Goal: Communication & Community: Answer question/provide support

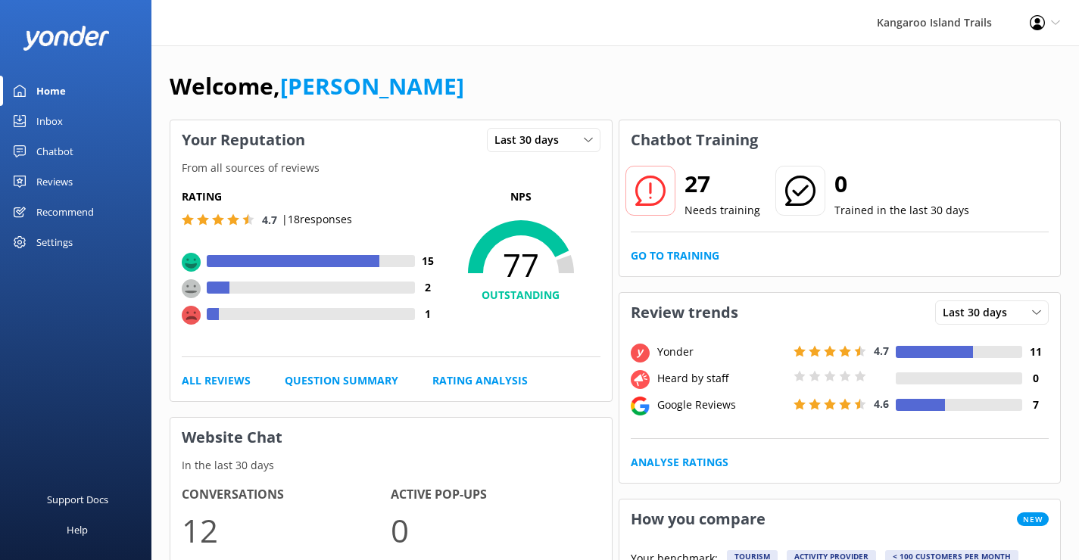
click at [51, 117] on div "Inbox" at bounding box center [49, 121] width 26 height 30
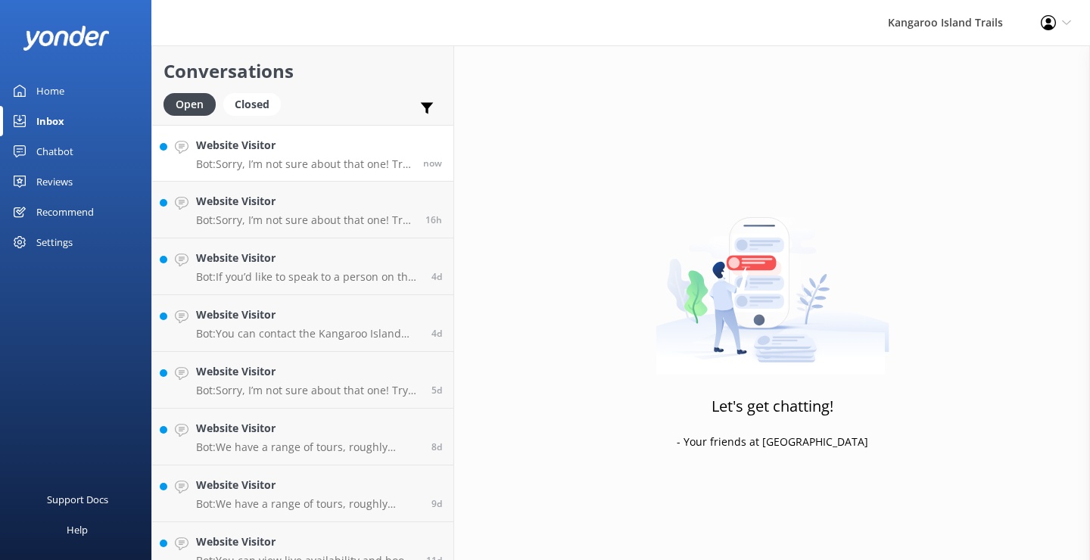
click at [240, 154] on div "Website Visitor Bot: Sorry, I’m not sure about that one! Try asking in a differ…" at bounding box center [304, 153] width 216 height 33
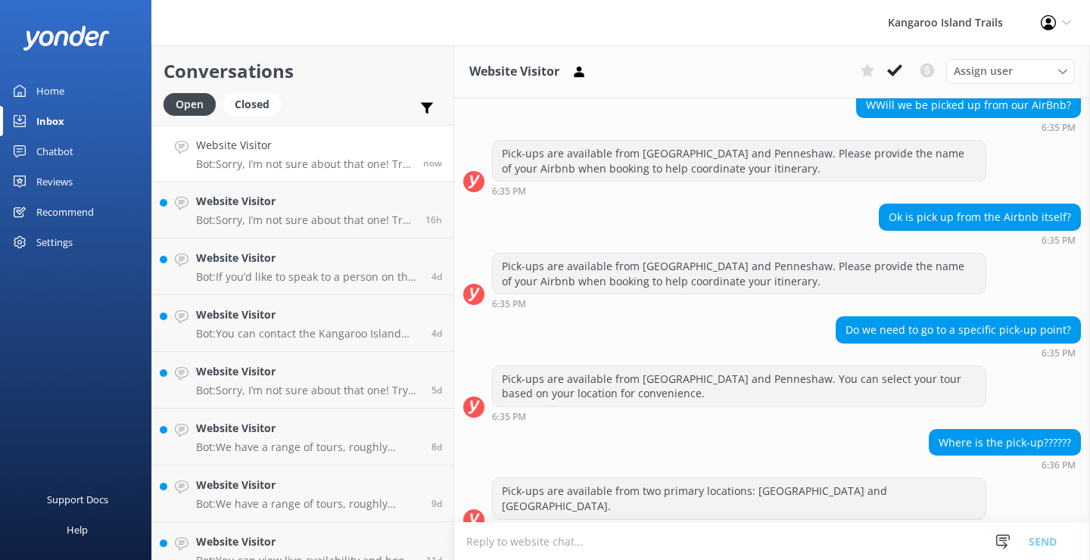
scroll to position [503, 0]
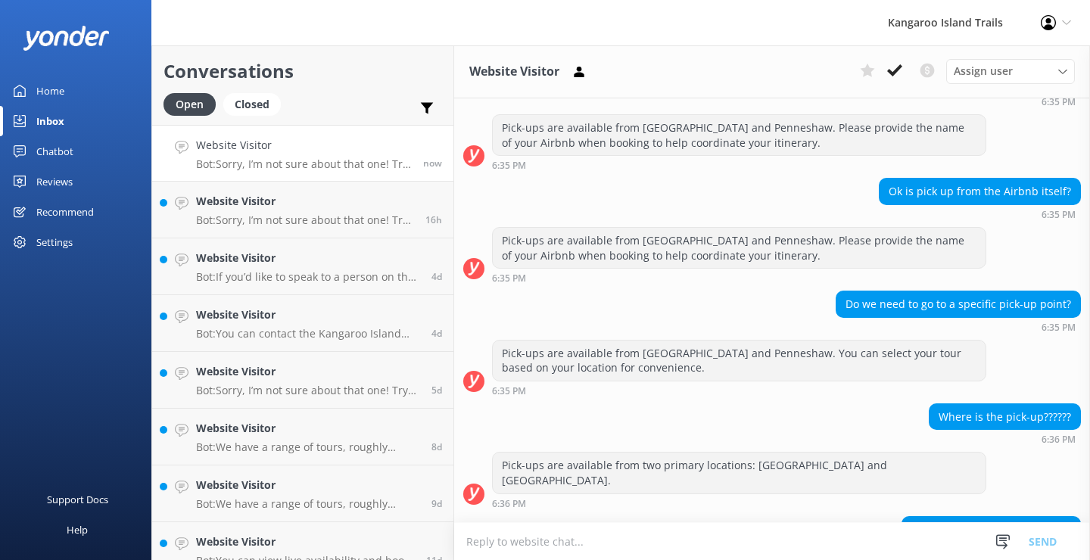
drag, startPoint x: 522, startPoint y: 542, endPoint x: 606, endPoint y: 537, distance: 84.1
click at [522, 541] on textarea at bounding box center [772, 541] width 636 height 37
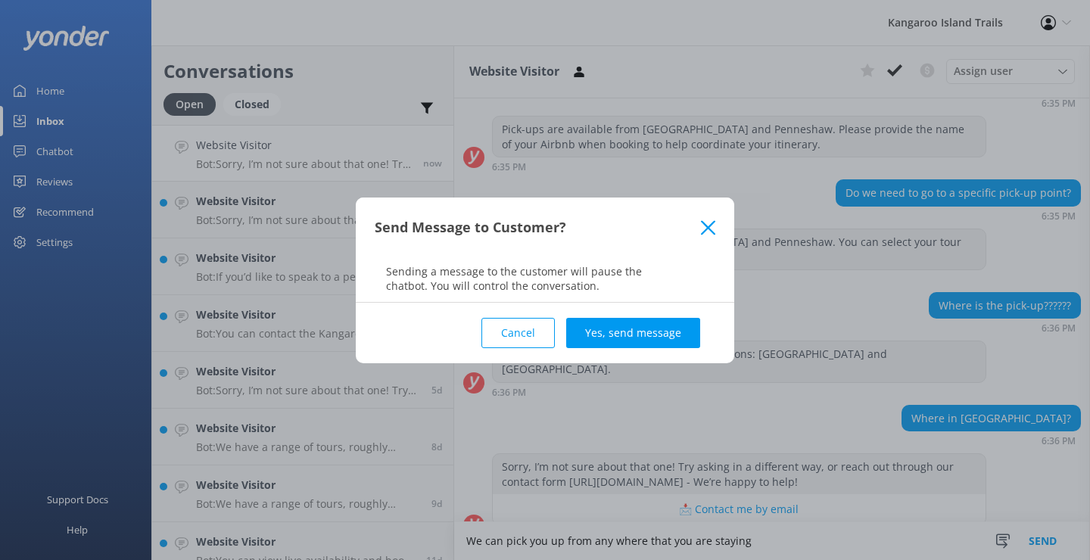
type textarea "We can pick you up from any where that you are staying"
drag, startPoint x: 649, startPoint y: 513, endPoint x: 643, endPoint y: 505, distance: 10.8
click at [643, 505] on div "Send Message to Customer? Sending a message to the customer will pause the chat…" at bounding box center [545, 280] width 1090 height 560
click at [637, 332] on button "Yes, send message" at bounding box center [633, 333] width 134 height 30
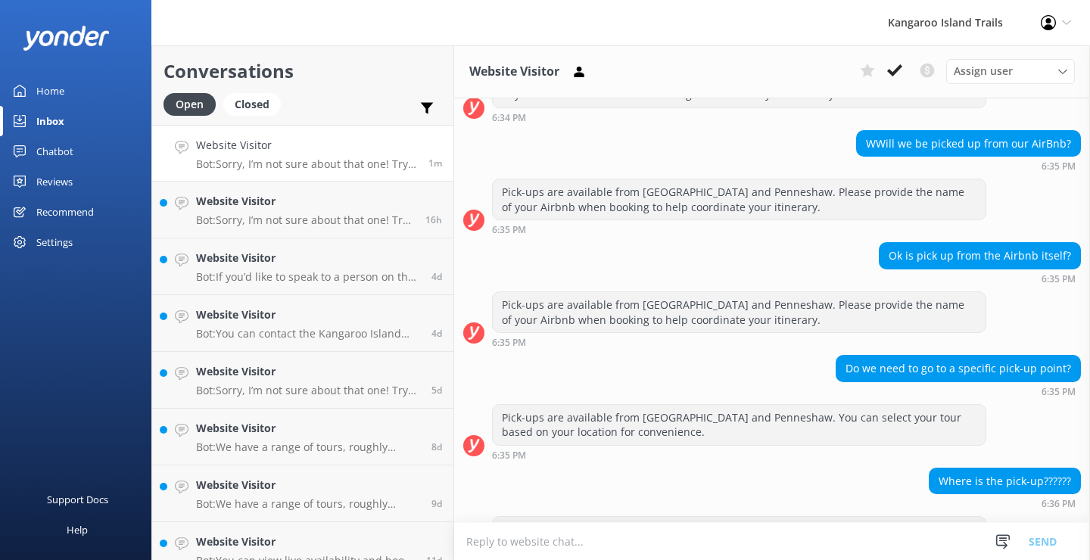
scroll to position [712, 0]
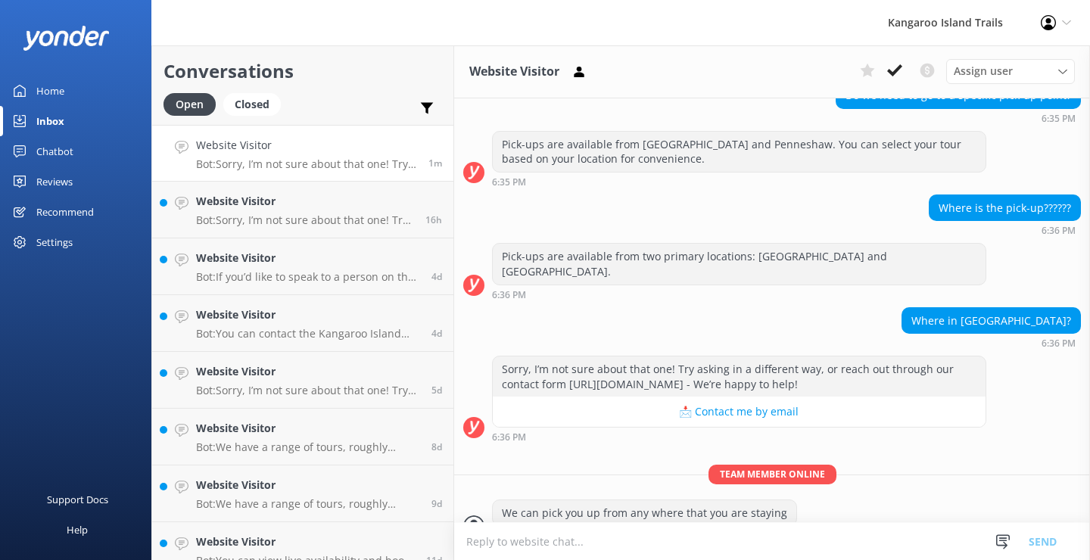
drag, startPoint x: 533, startPoint y: 544, endPoint x: 730, endPoint y: 511, distance: 199.6
click at [532, 544] on textarea at bounding box center [772, 541] width 636 height 37
type textarea "Where are you staying?"
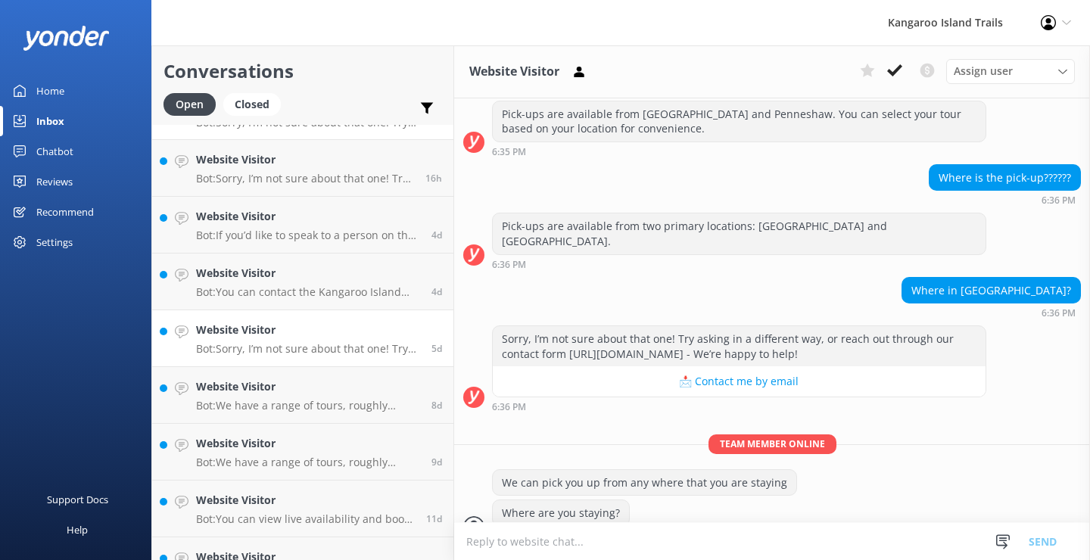
scroll to position [0, 0]
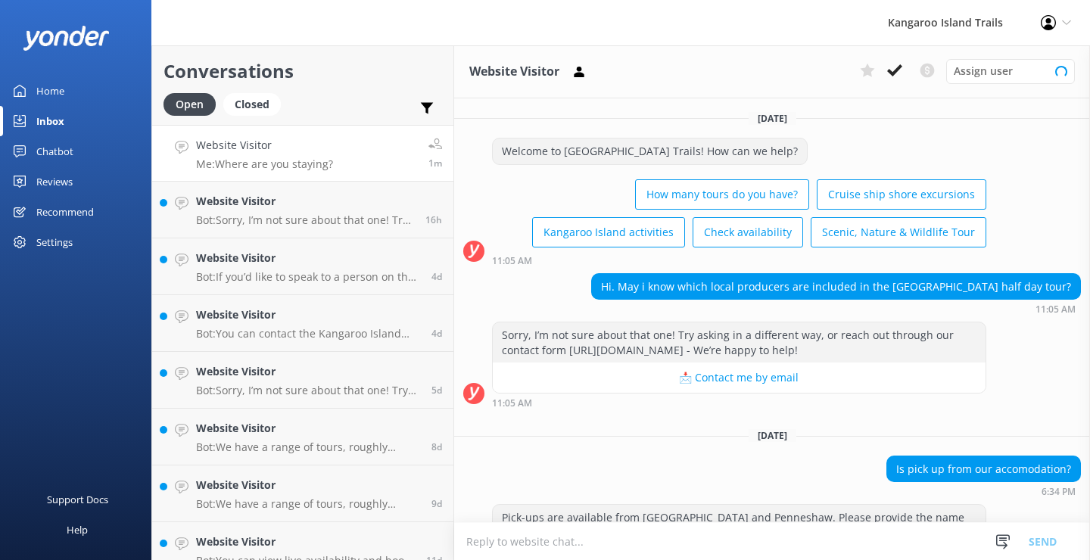
scroll to position [742, 0]
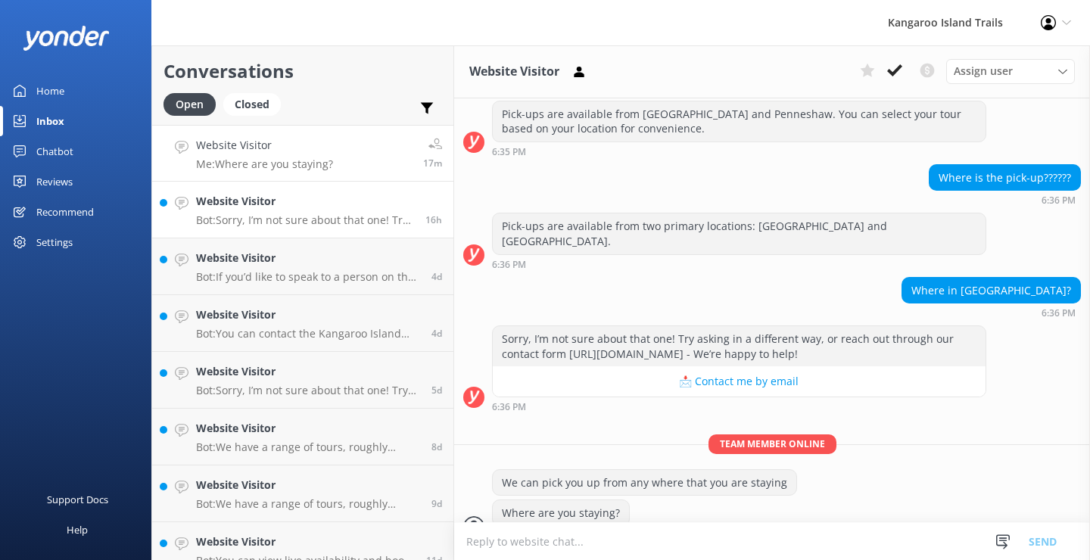
click at [274, 210] on div "Website Visitor Bot: Sorry, I’m not sure about that one! Try asking in a differ…" at bounding box center [305, 209] width 218 height 33
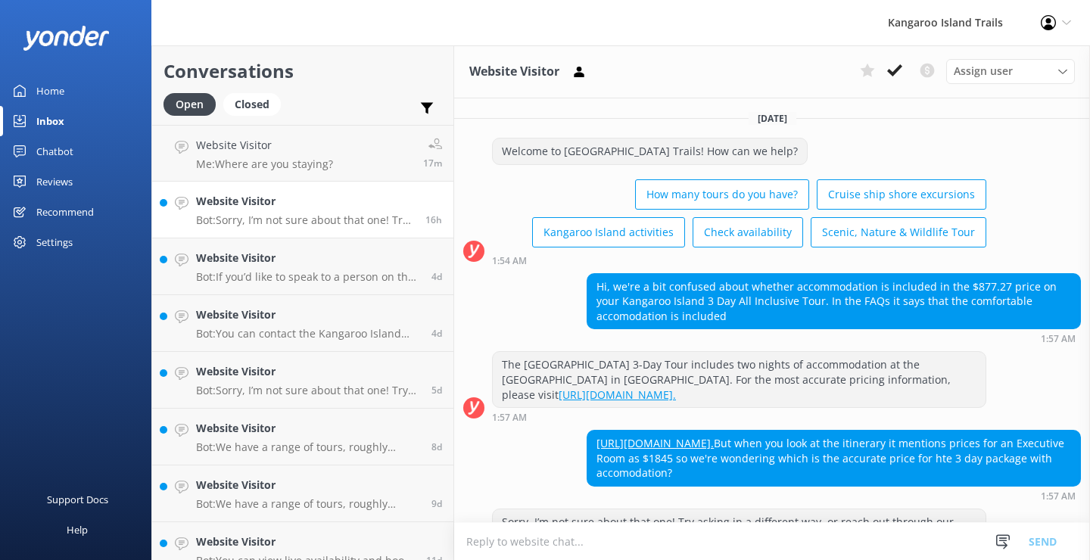
scroll to position [89, 0]
